Goal: Information Seeking & Learning: Understand process/instructions

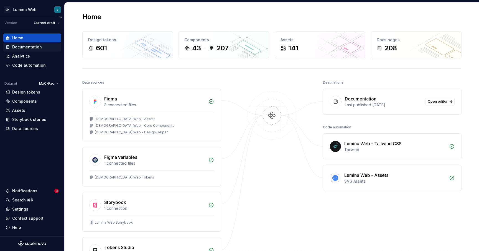
click at [33, 49] on div "Documentation" at bounding box center [27, 47] width 30 height 6
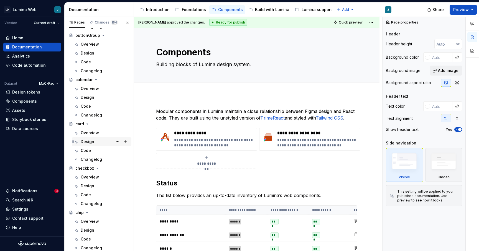
scroll to position [245, 0]
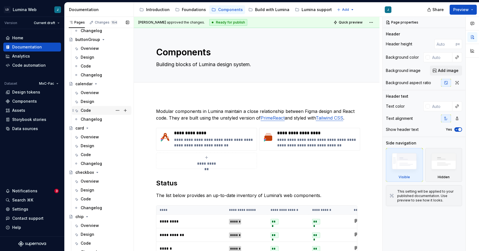
click at [91, 110] on div "Code" at bounding box center [105, 111] width 49 height 8
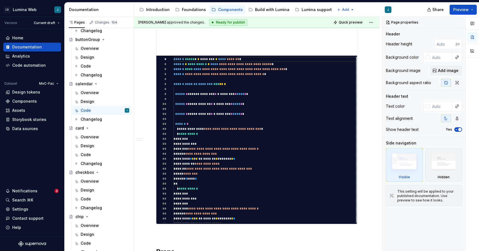
scroll to position [296, 0]
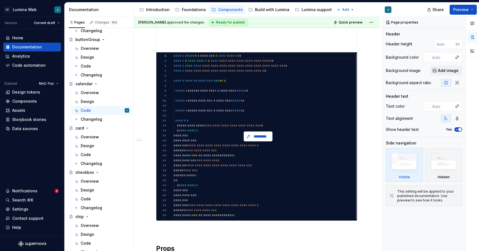
click at [257, 137] on span "*********" at bounding box center [260, 137] width 17 height 6
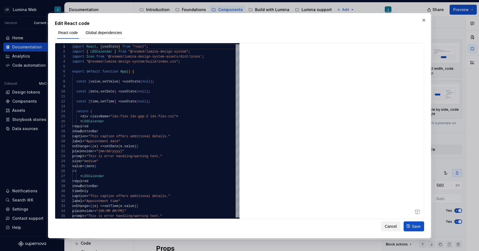
click at [396, 226] on span "Cancel" at bounding box center [391, 227] width 12 height 6
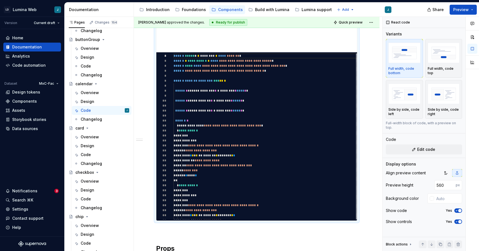
type textarea "*"
